Goal: Information Seeking & Learning: Learn about a topic

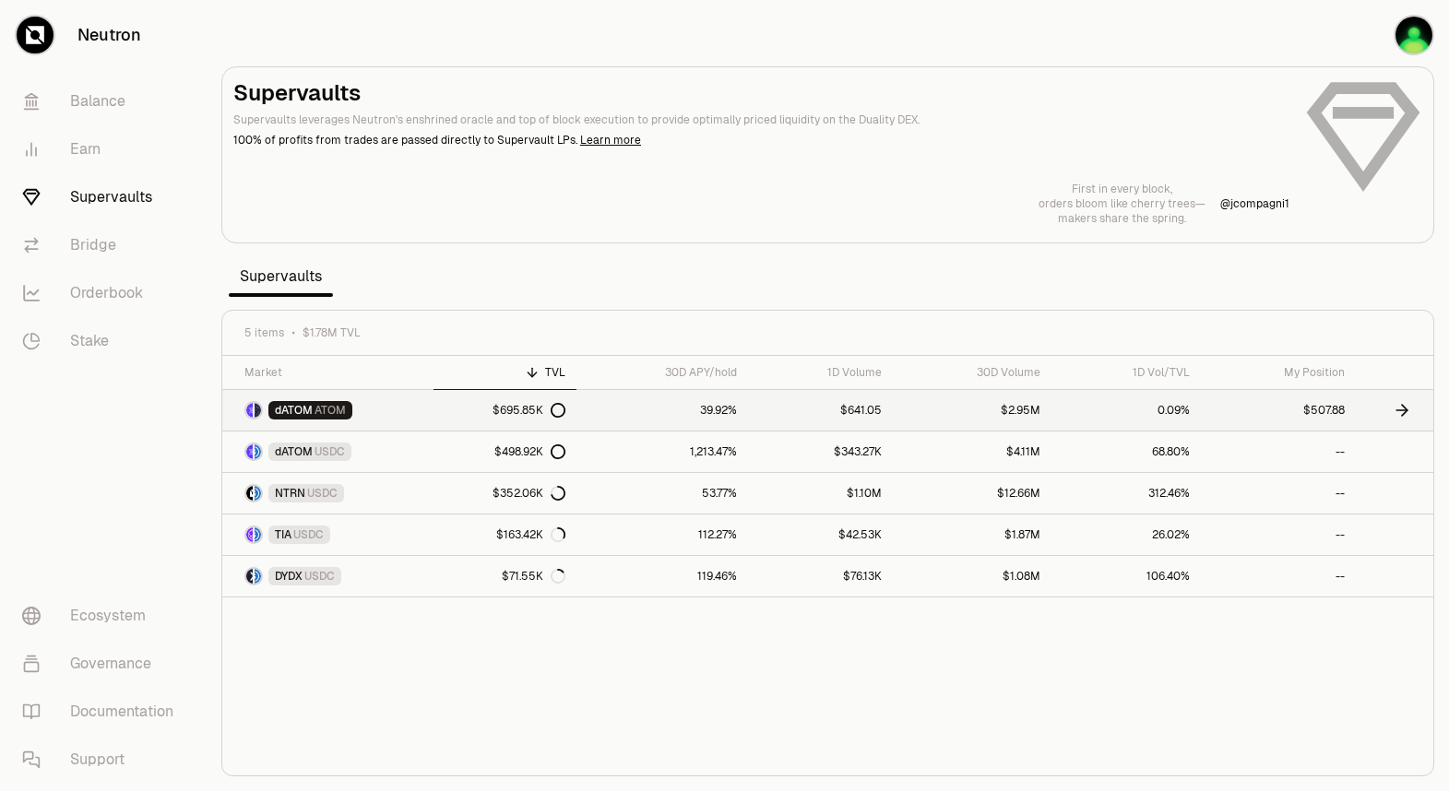
click at [657, 423] on link "39.92%" at bounding box center [662, 410] width 172 height 41
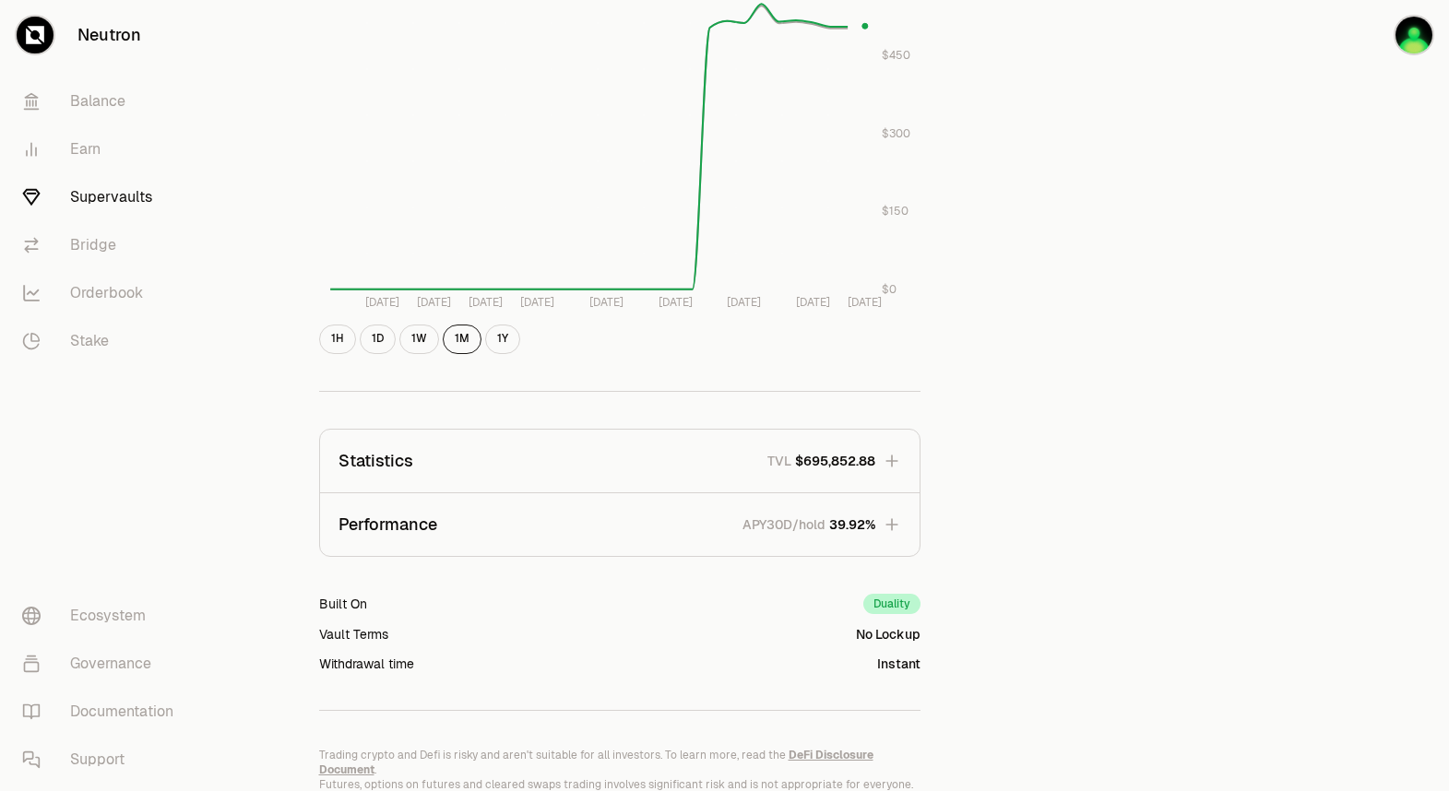
scroll to position [916, 0]
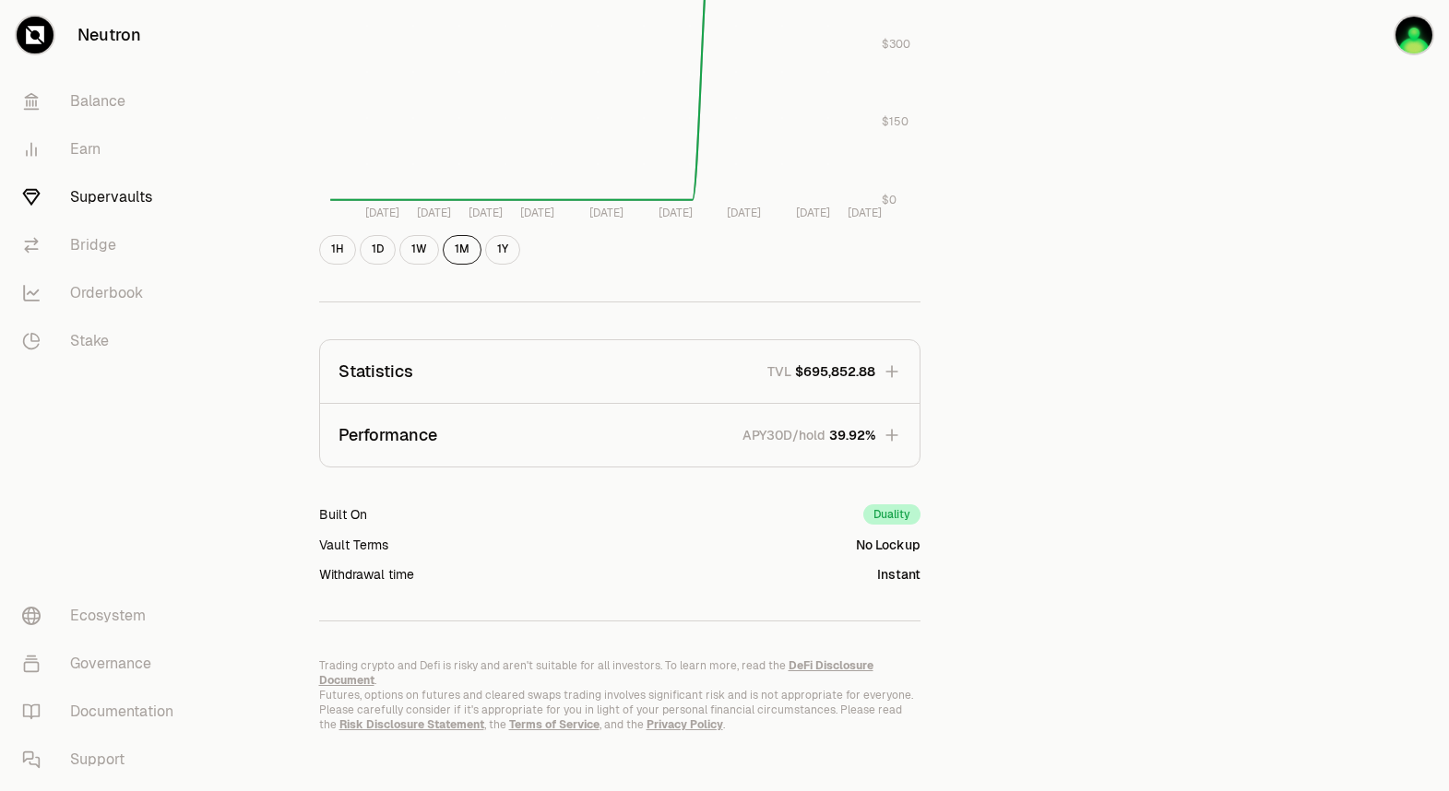
click at [890, 434] on icon "button" at bounding box center [891, 435] width 12 height 12
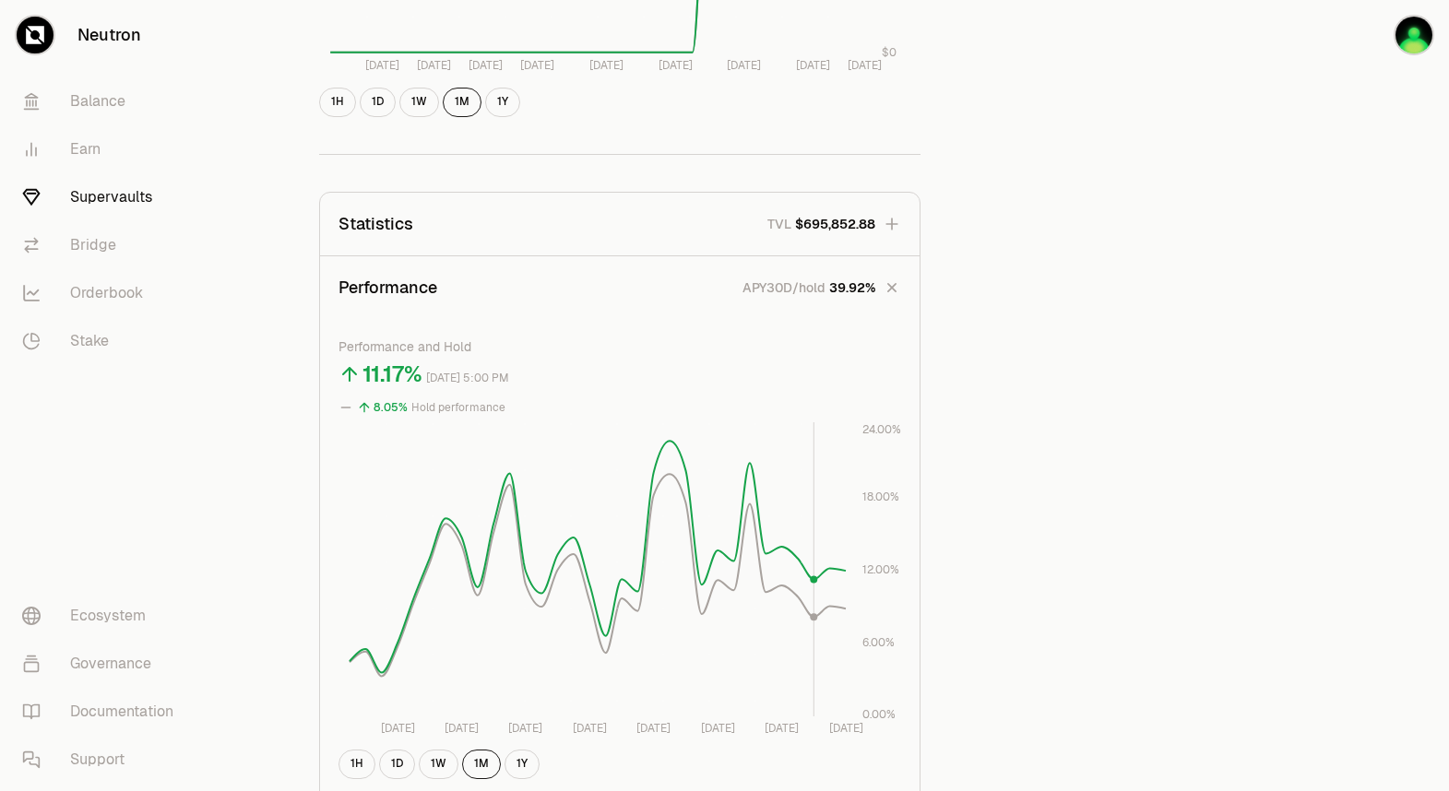
scroll to position [1178, 0]
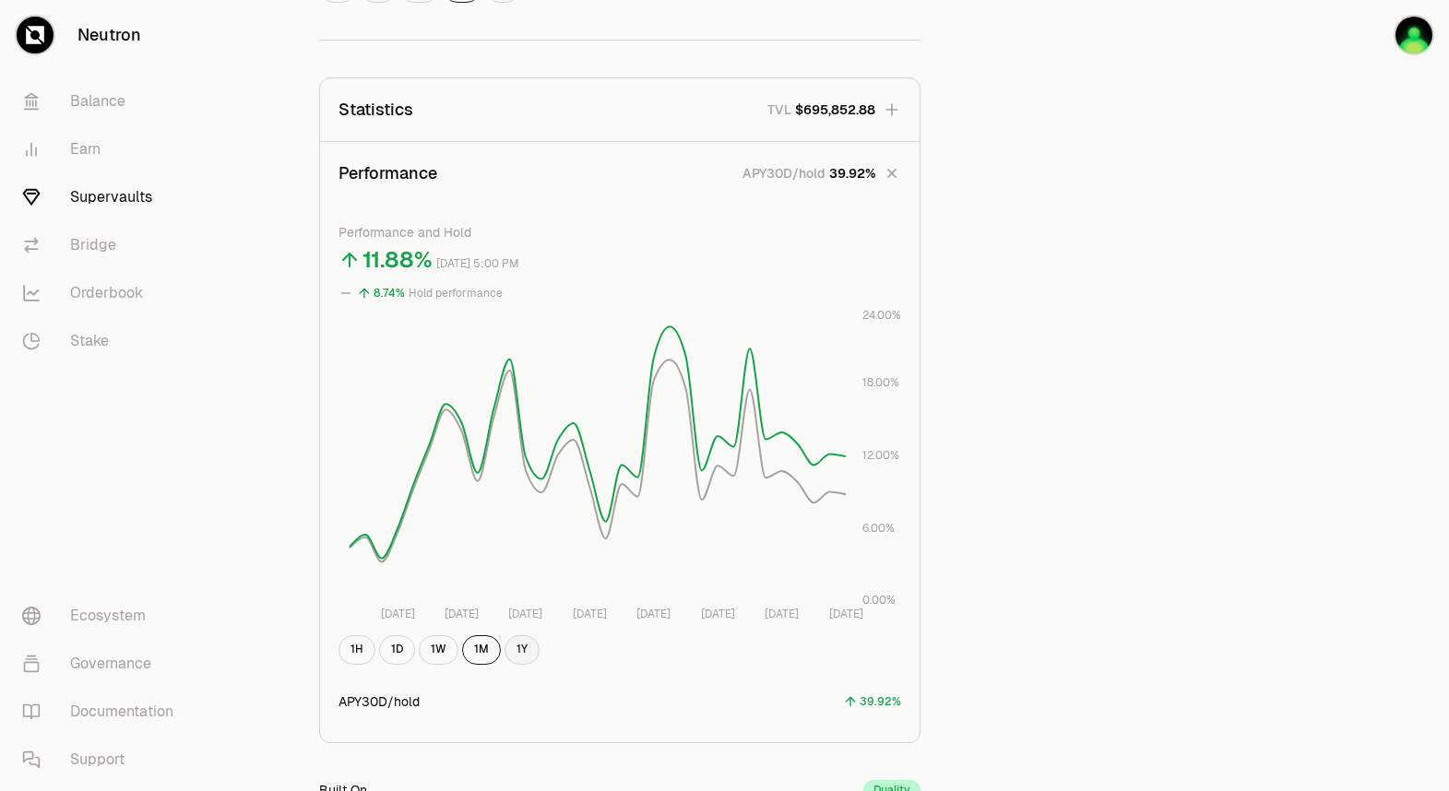
click at [521, 657] on button "1Y" at bounding box center [521, 650] width 35 height 30
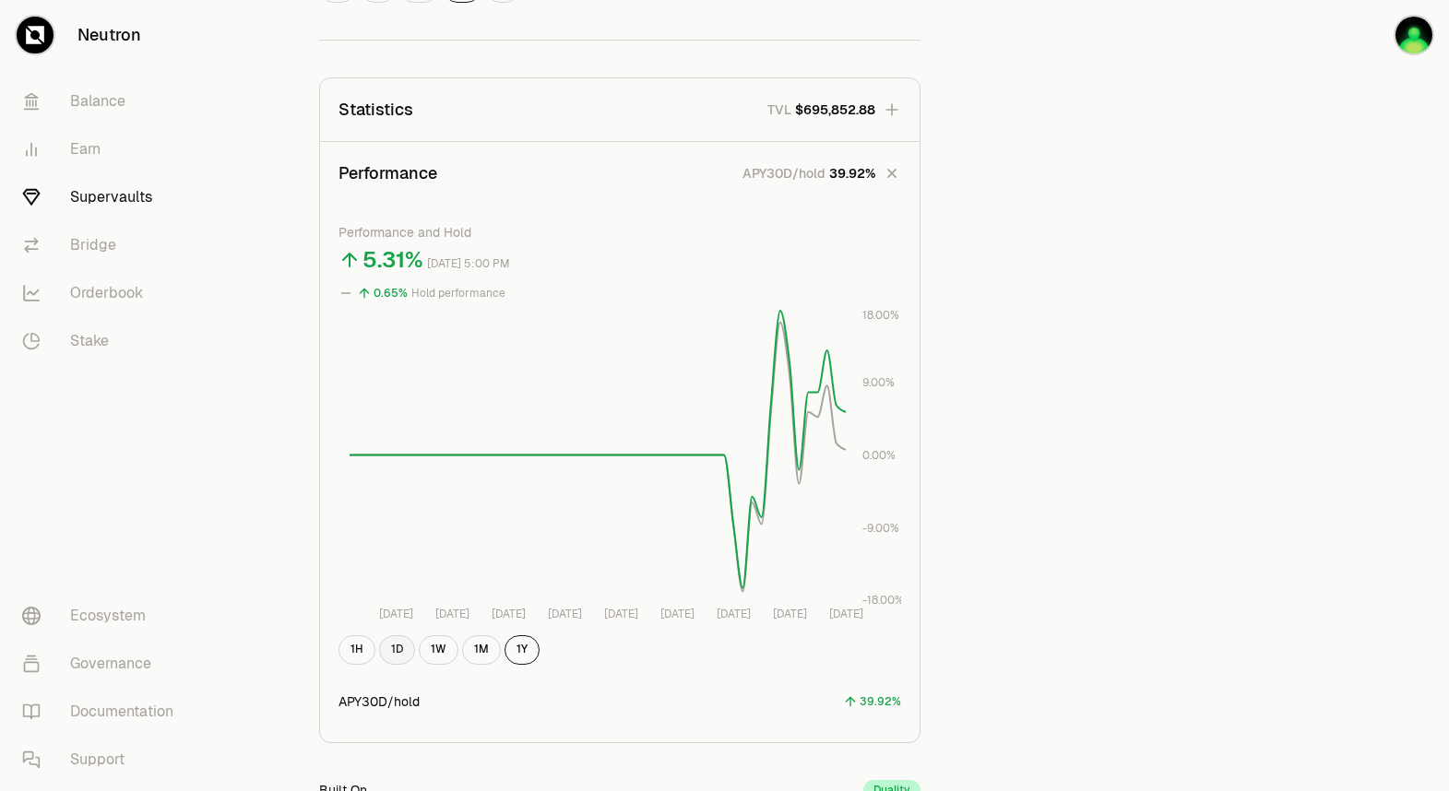
click at [392, 648] on button "1D" at bounding box center [397, 650] width 36 height 30
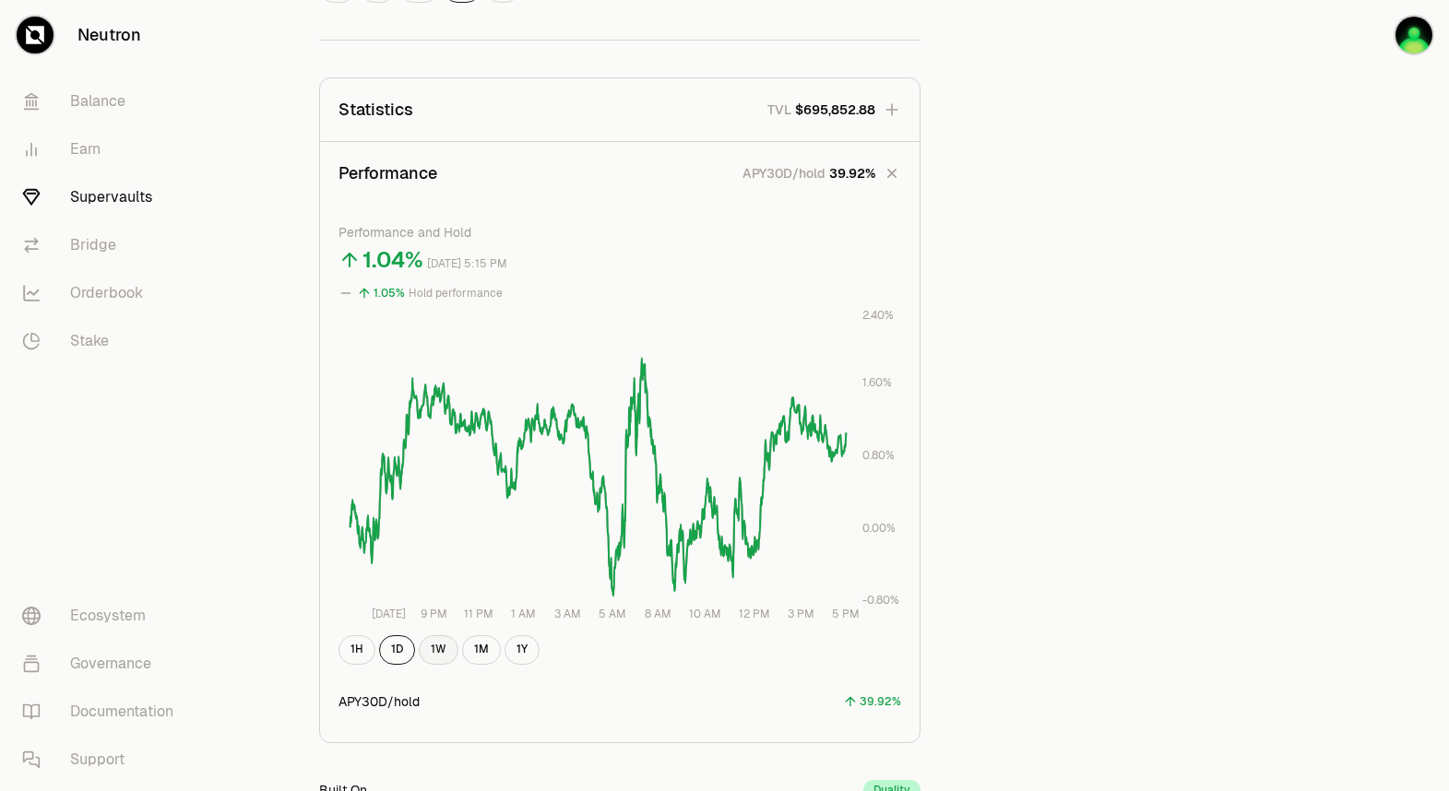
click at [454, 646] on button "1W" at bounding box center [439, 650] width 40 height 30
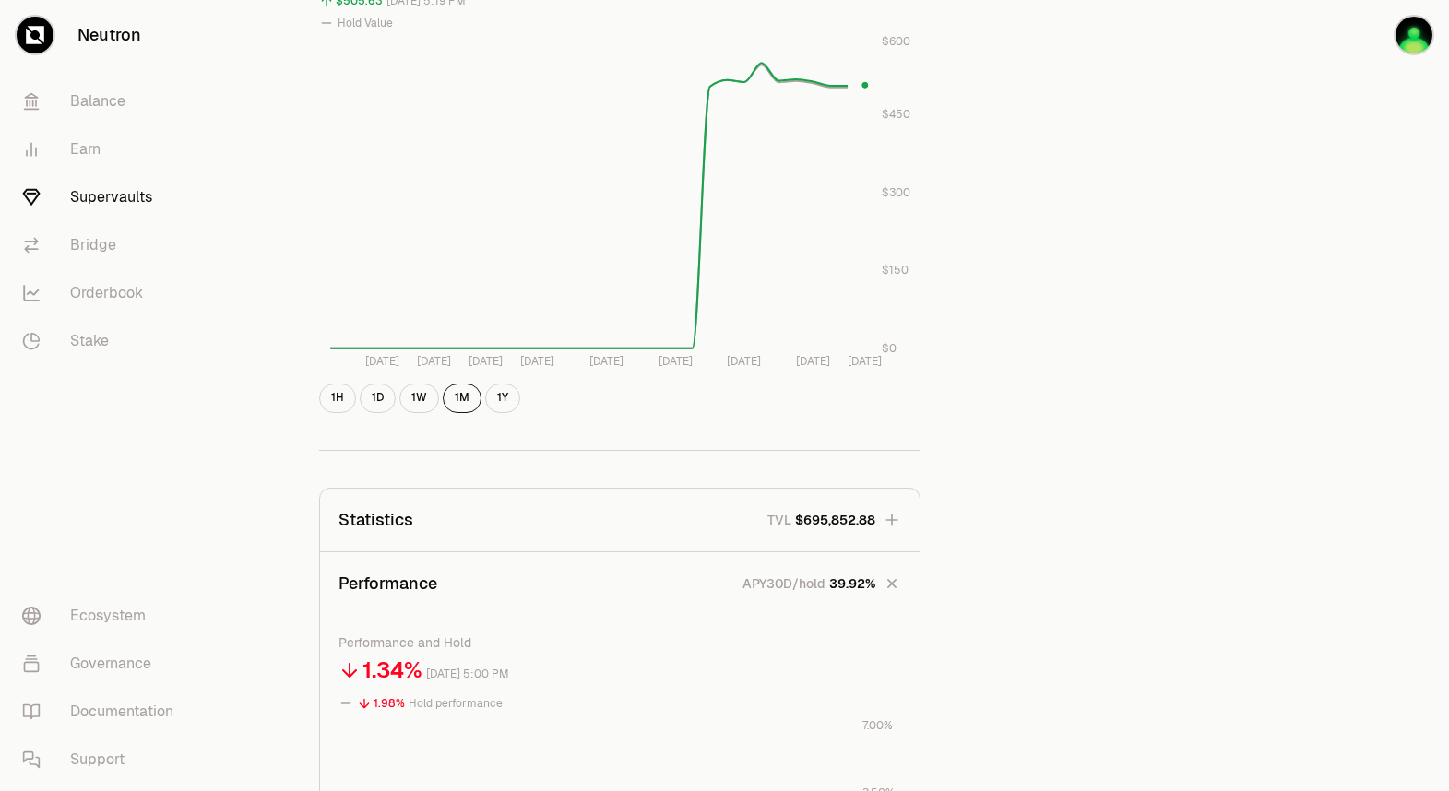
scroll to position [515, 0]
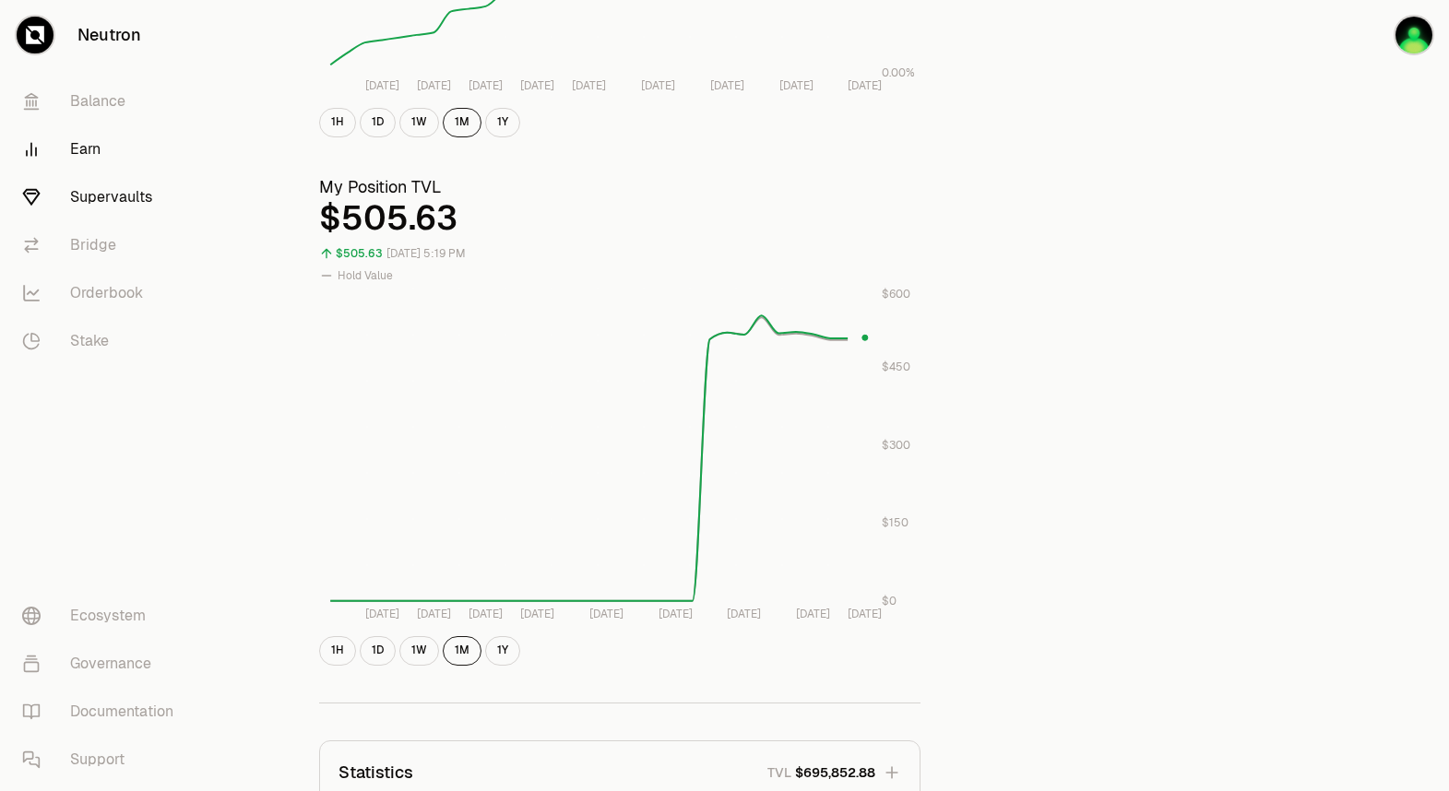
click at [79, 141] on link "Earn" at bounding box center [103, 149] width 192 height 48
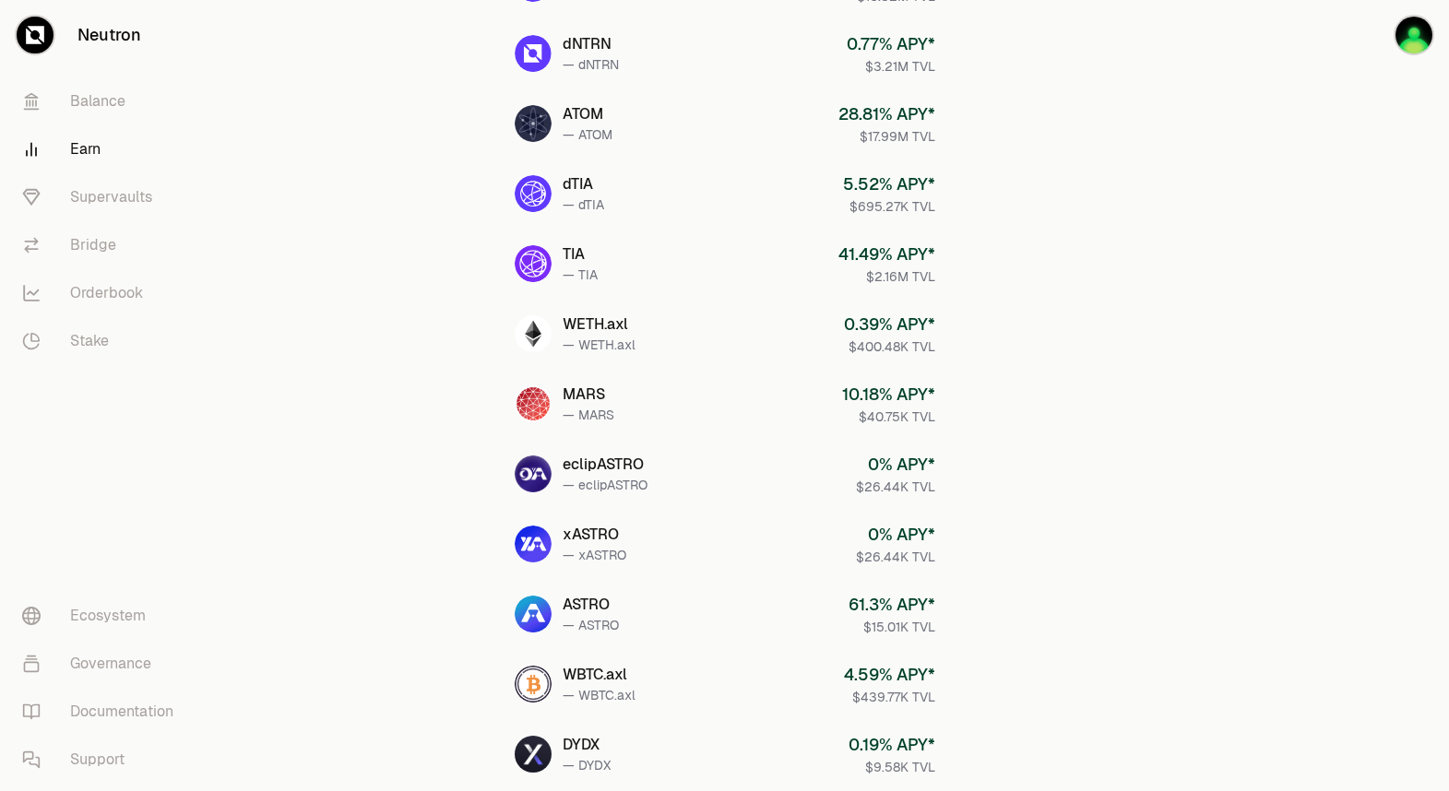
scroll to position [671, 0]
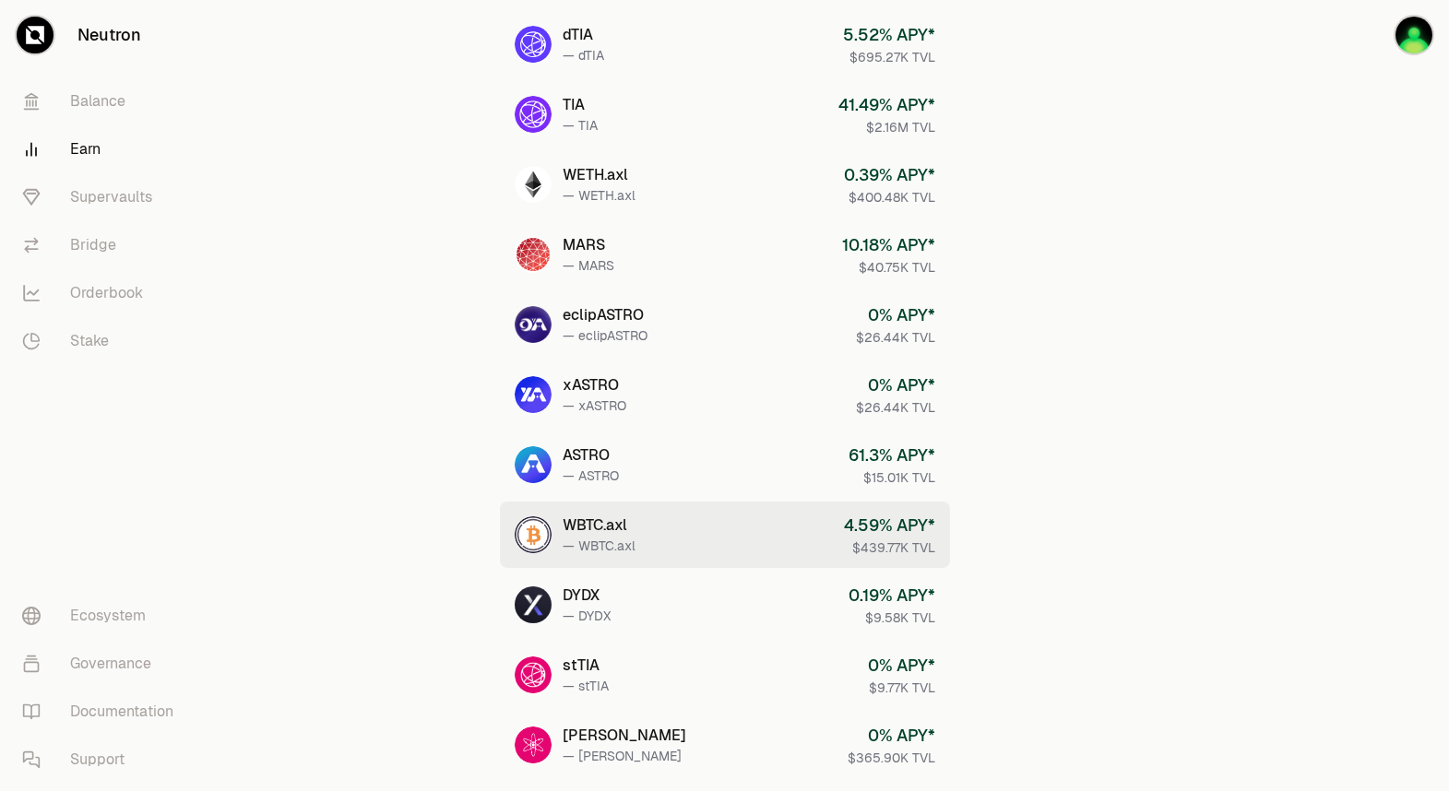
click at [720, 548] on link "WBTC.axl — WBTC.axl 4.59 % APY* $439.77K TVL" at bounding box center [725, 535] width 450 height 66
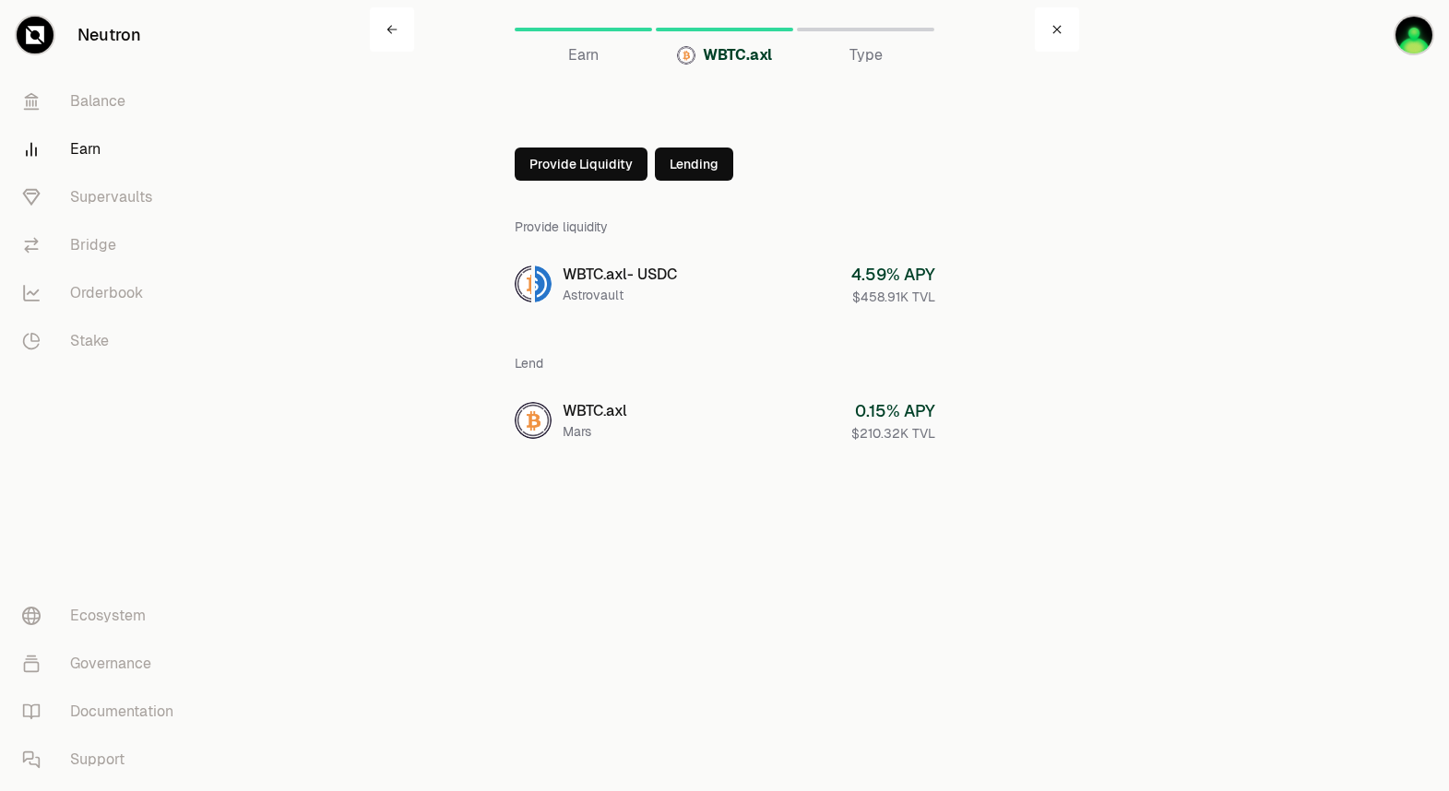
click at [113, 65] on link "Neutron" at bounding box center [103, 35] width 207 height 70
click at [97, 110] on link "Balance" at bounding box center [103, 101] width 192 height 48
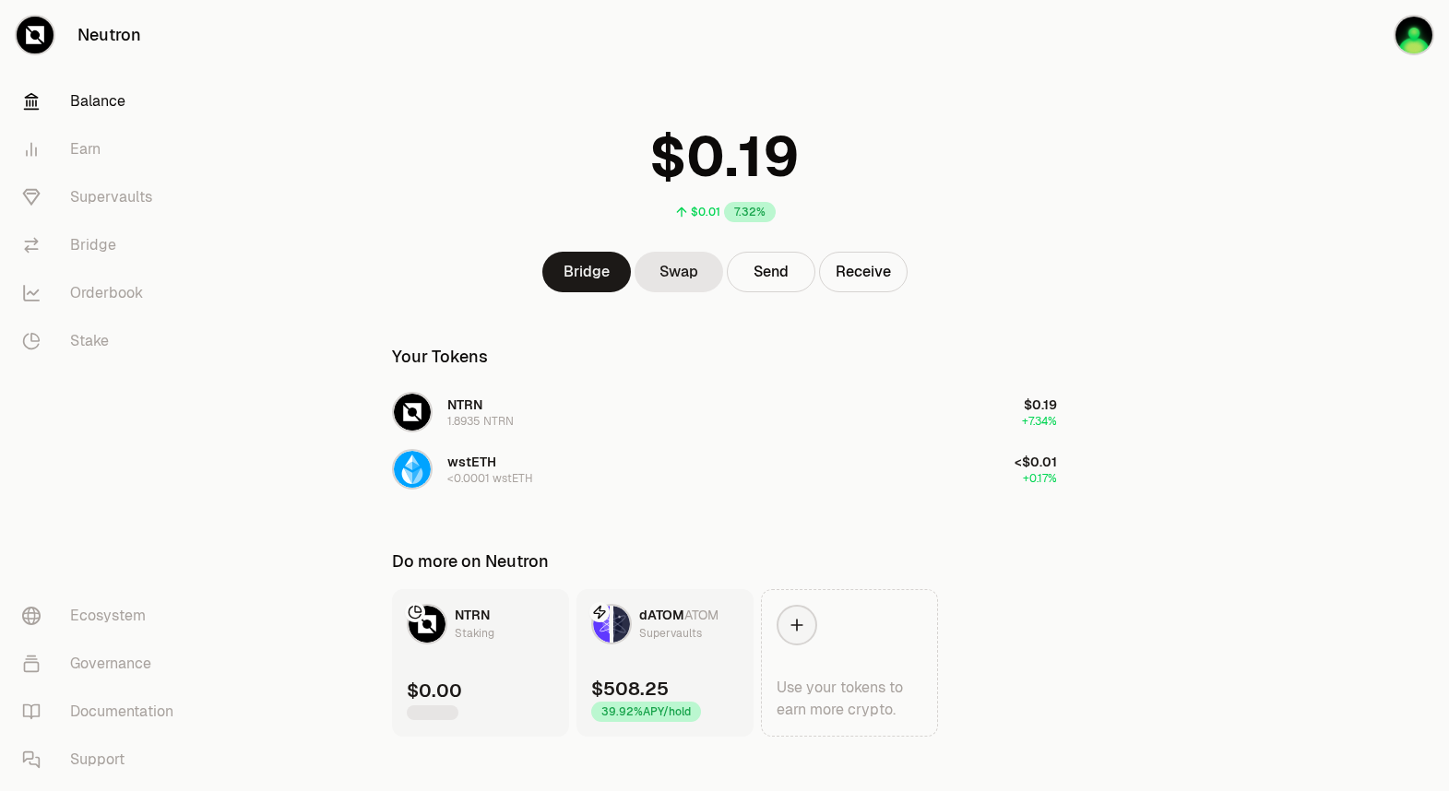
scroll to position [41, 0]
